Goal: Navigation & Orientation: Find specific page/section

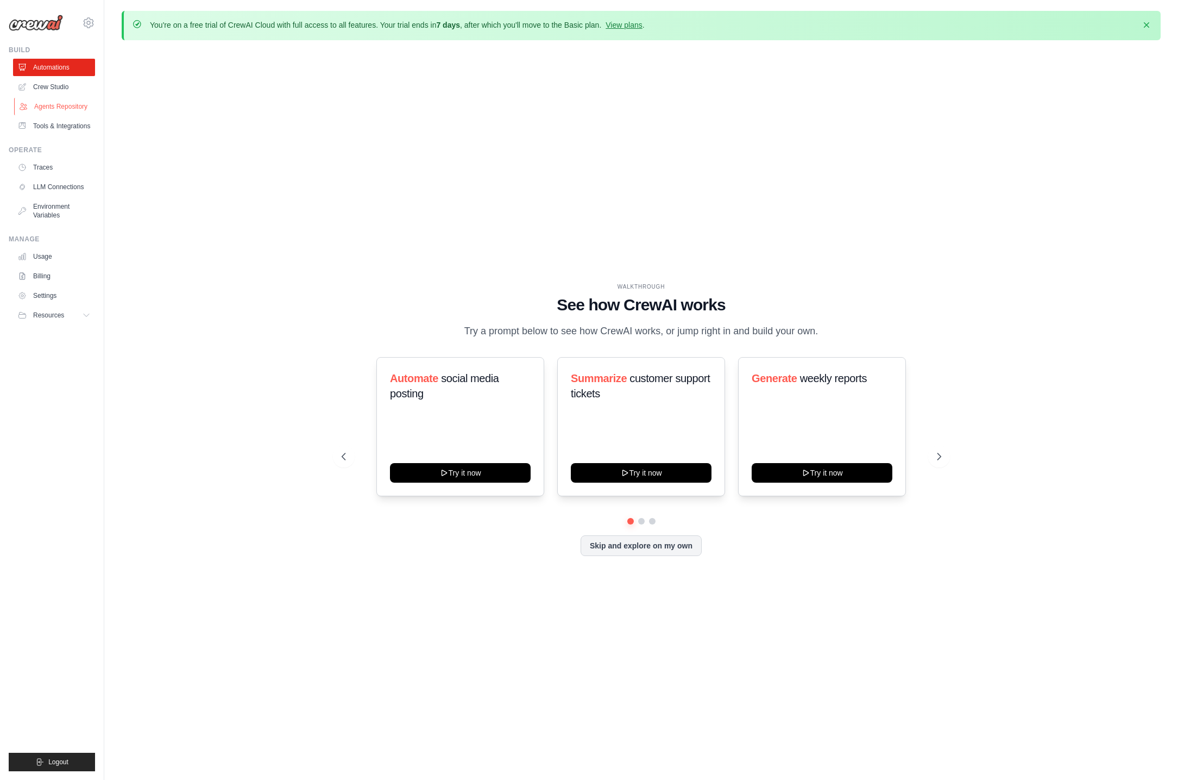
click at [59, 108] on link "Agents Repository" at bounding box center [55, 106] width 82 height 17
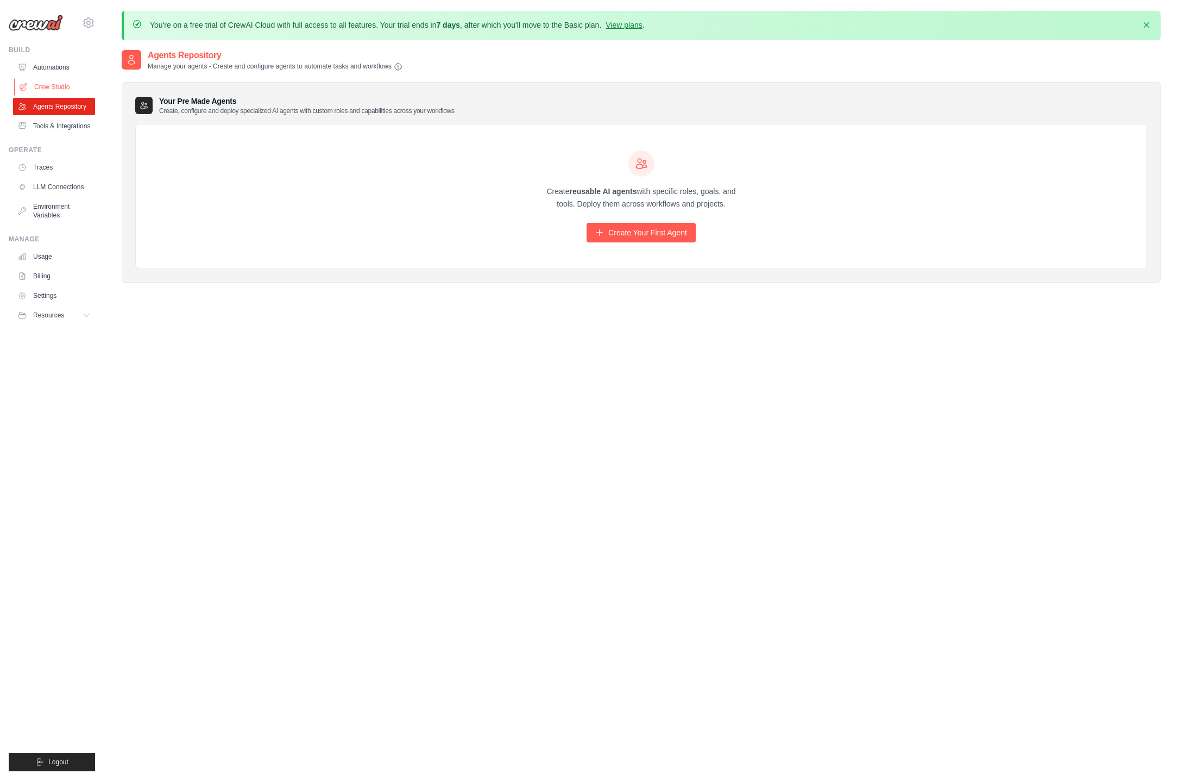
click at [57, 92] on link "Crew Studio" at bounding box center [55, 86] width 82 height 17
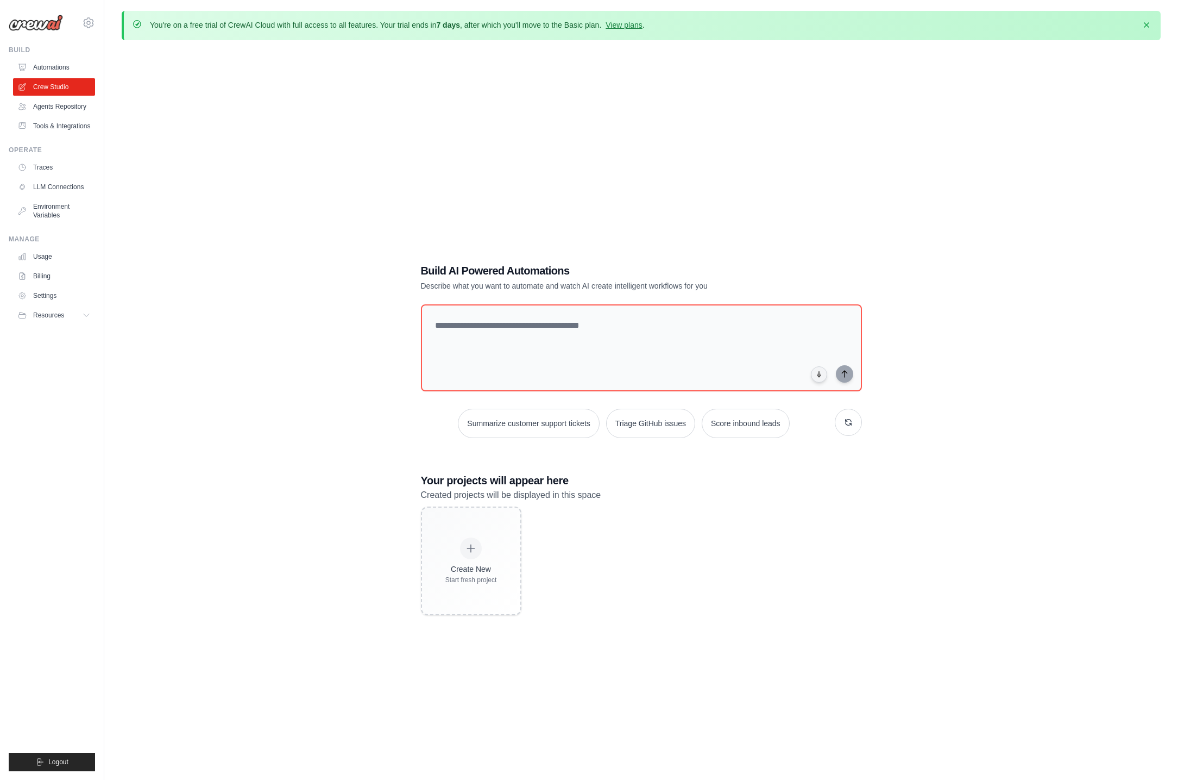
click at [56, 224] on ul "Build Automations Crew Studio Agents Repository Tools & Integrations" at bounding box center [52, 408] width 86 height 725
click at [52, 125] on link "Tools & Integrations" at bounding box center [55, 125] width 82 height 17
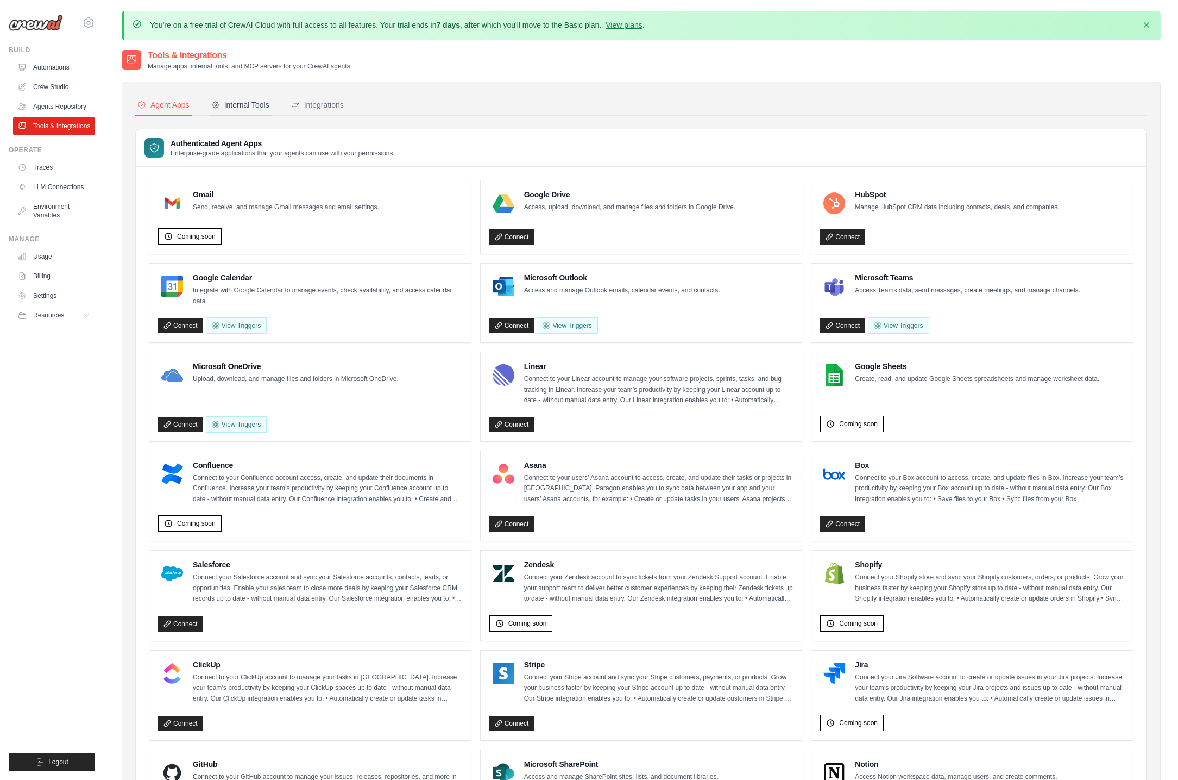
click at [253, 106] on div "Internal Tools" at bounding box center [240, 104] width 58 height 11
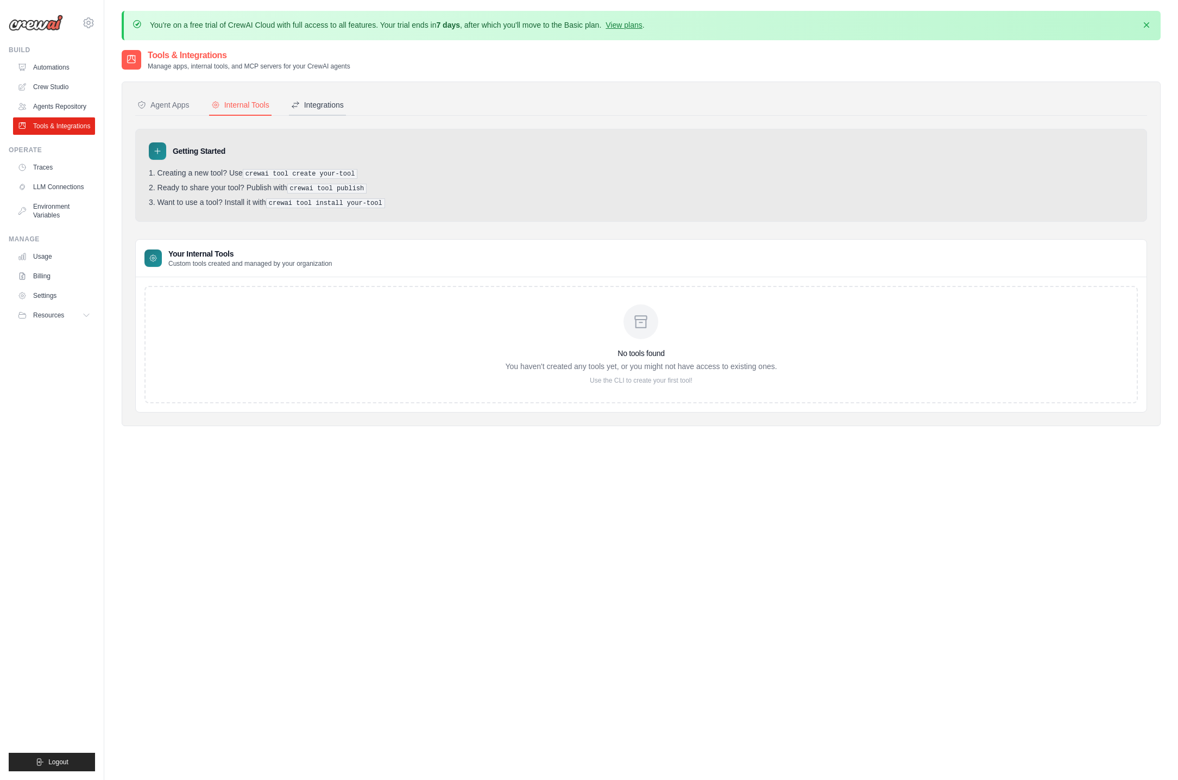
click at [324, 111] on button "Integrations" at bounding box center [317, 105] width 57 height 21
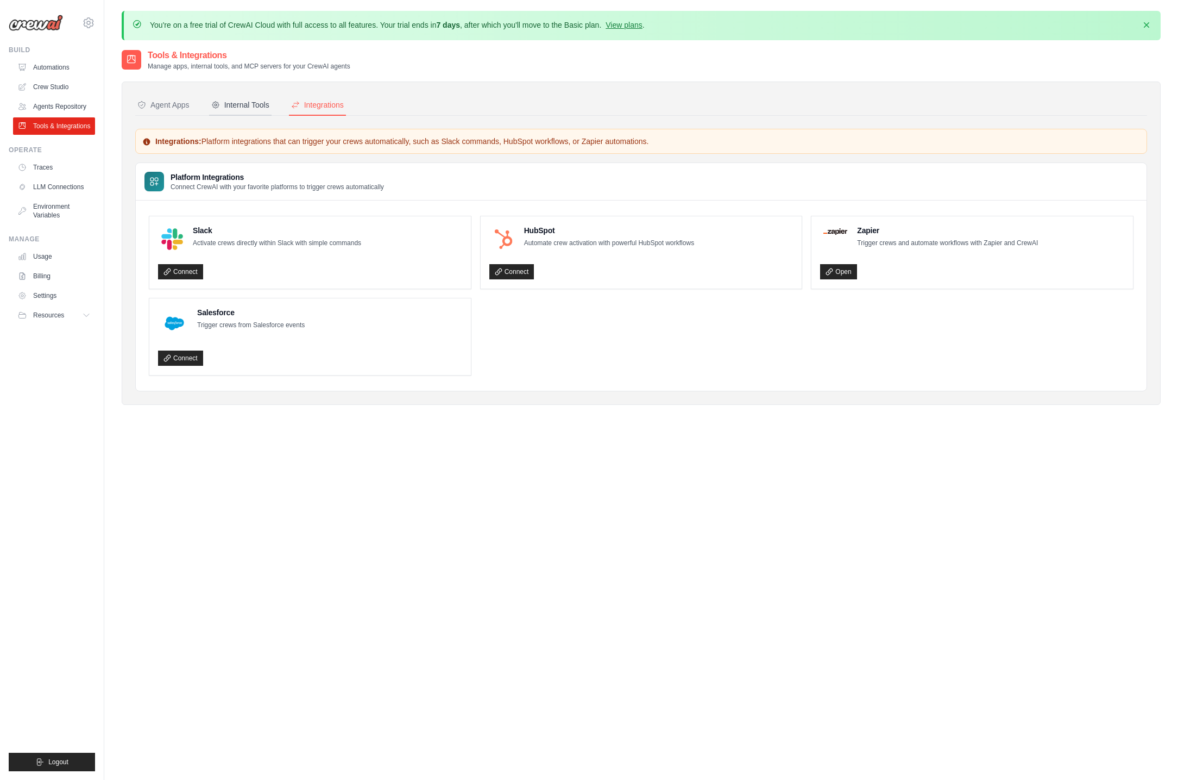
click at [237, 103] on div "Internal Tools" at bounding box center [240, 104] width 58 height 11
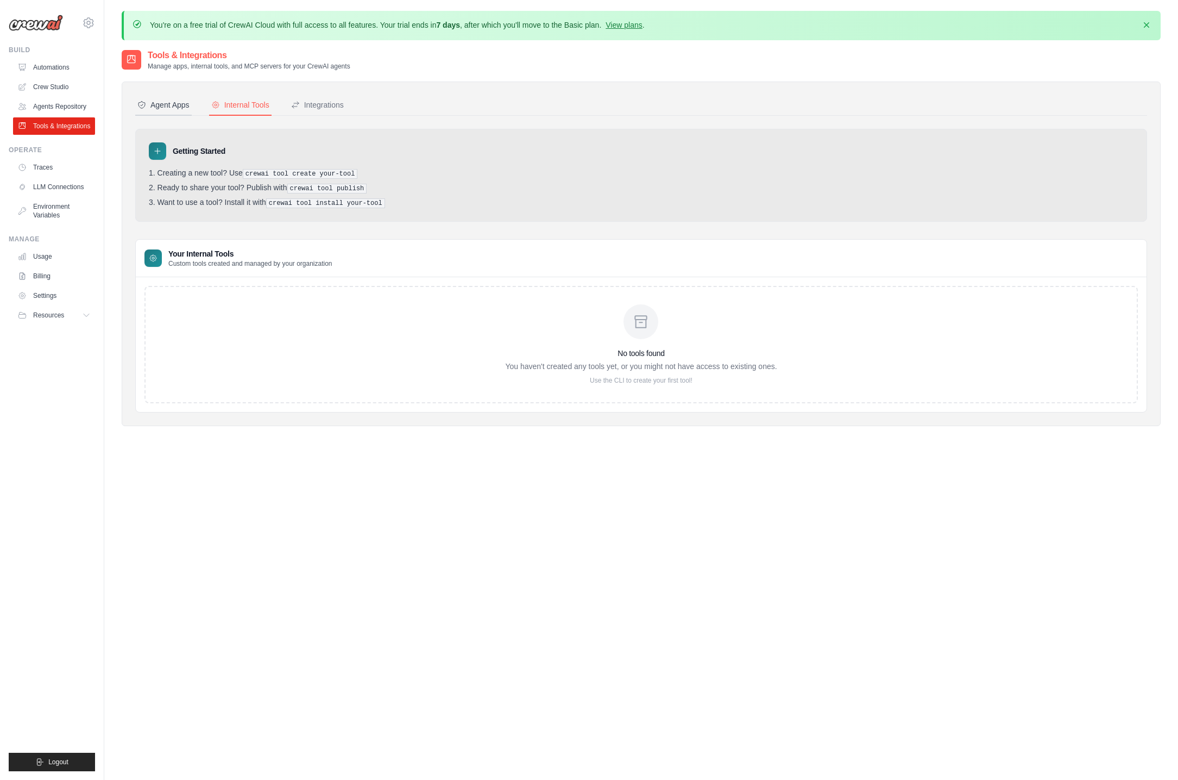
click at [165, 106] on div "Agent Apps" at bounding box center [163, 104] width 52 height 11
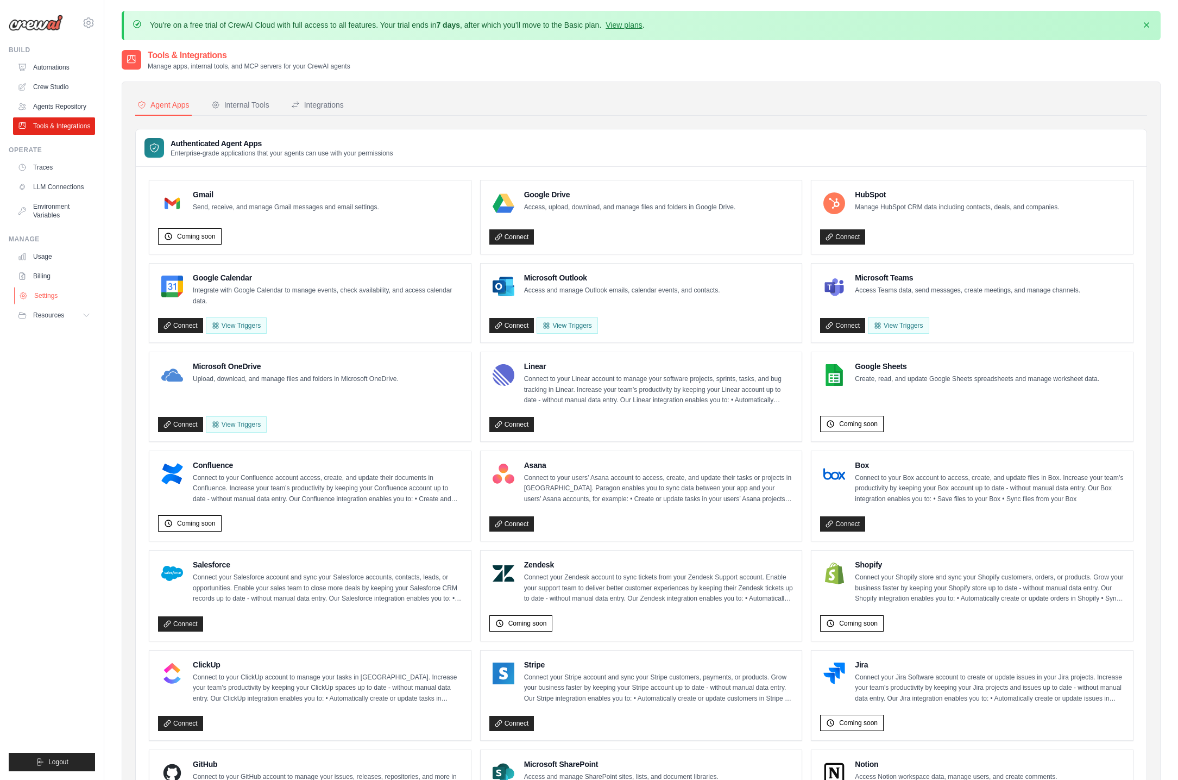
click at [41, 294] on link "Settings" at bounding box center [55, 295] width 82 height 17
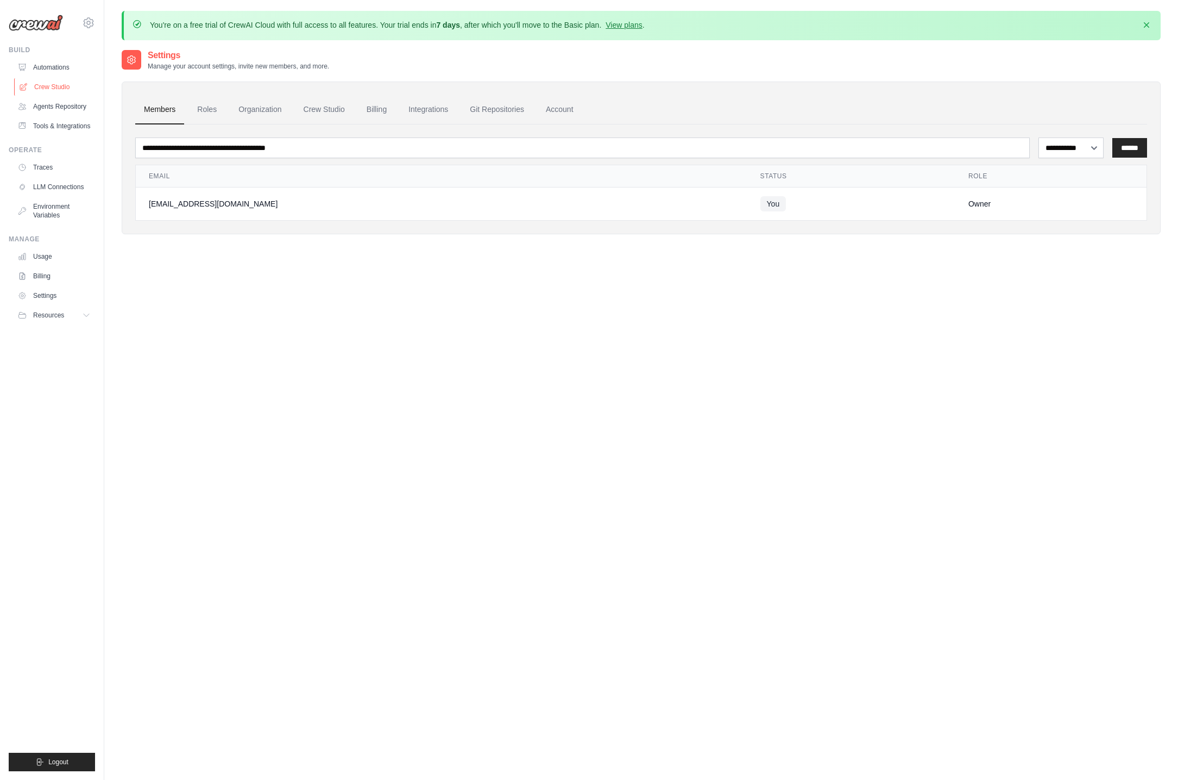
click at [58, 91] on link "Crew Studio" at bounding box center [55, 86] width 82 height 17
